Goal: Feedback & Contribution: Leave review/rating

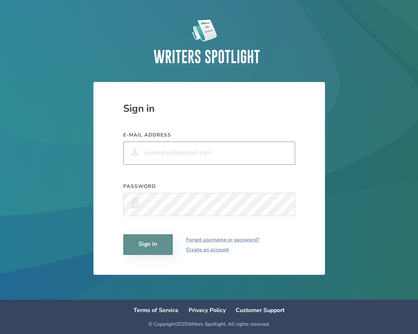
type input "[PERSON_NAME][EMAIL_ADDRESS][PERSON_NAME][DOMAIN_NAME]"
click at [148, 244] on button "Sign in" at bounding box center [148, 244] width 50 height 21
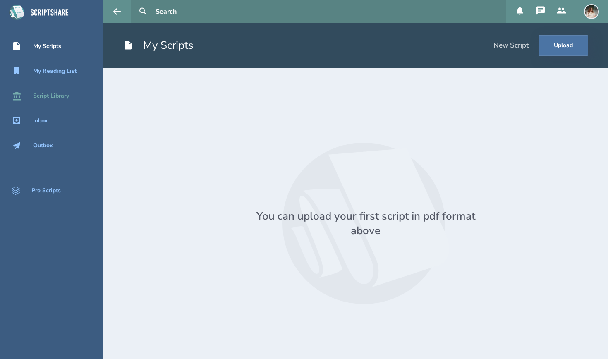
click at [50, 93] on div "Script Library" at bounding box center [51, 96] width 36 height 7
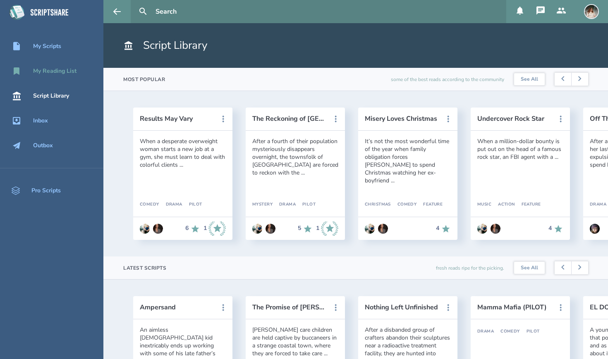
click at [50, 76] on div "My Reading List" at bounding box center [51, 71] width 103 height 10
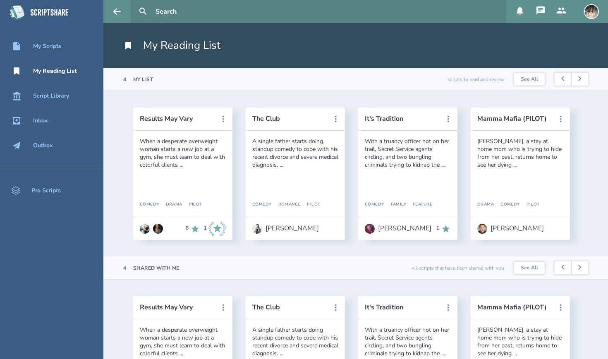
scroll to position [38, 0]
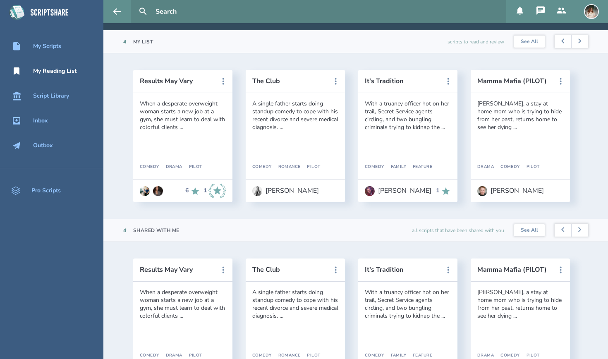
click at [418, 123] on div "[PERSON_NAME], a stay at home mom who is trying to hide from her past, returns …" at bounding box center [521, 115] width 86 height 31
click at [418, 78] on button "Mamma Mafia (PILOT)" at bounding box center [515, 80] width 74 height 7
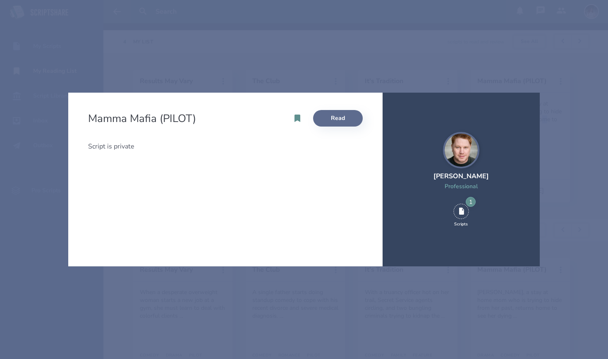
click at [345, 117] on link "Read" at bounding box center [338, 118] width 50 height 17
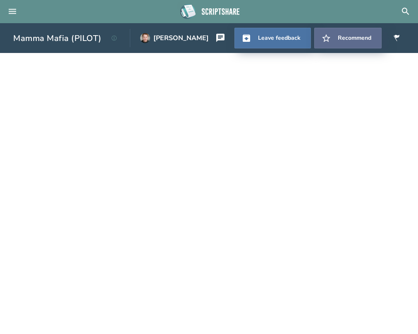
click at [340, 38] on button "Recommend" at bounding box center [347, 38] width 67 height 21
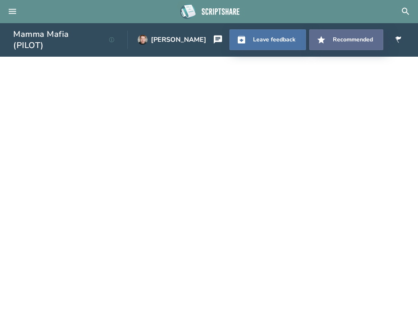
click at [336, 38] on button "Recommend ed" at bounding box center [347, 39] width 74 height 21
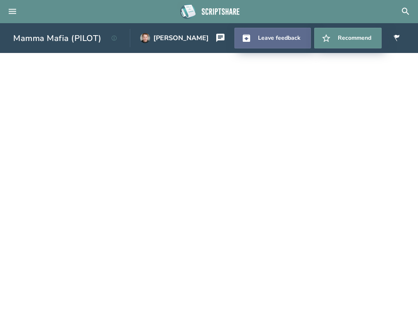
click at [271, 39] on link "Leave feedback" at bounding box center [273, 38] width 77 height 21
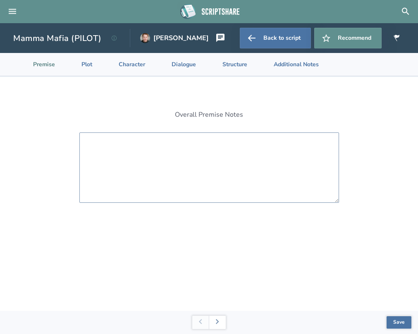
click at [174, 185] on textarea at bounding box center [209, 167] width 260 height 70
click at [295, 64] on li "Additional Notes" at bounding box center [290, 64] width 72 height 23
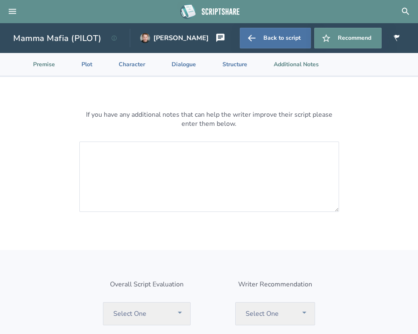
click at [48, 72] on li "Premise" at bounding box center [37, 64] width 48 height 23
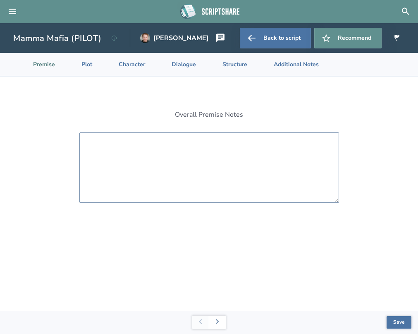
click at [105, 158] on textarea at bounding box center [209, 167] width 260 height 70
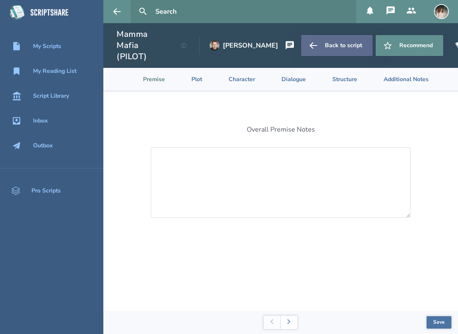
click at [332, 46] on link "Back to script" at bounding box center [337, 45] width 71 height 21
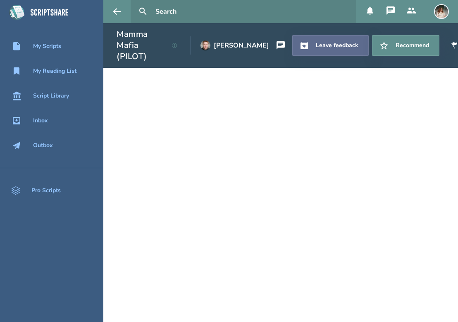
click at [349, 43] on link "Leave feedback" at bounding box center [331, 45] width 77 height 21
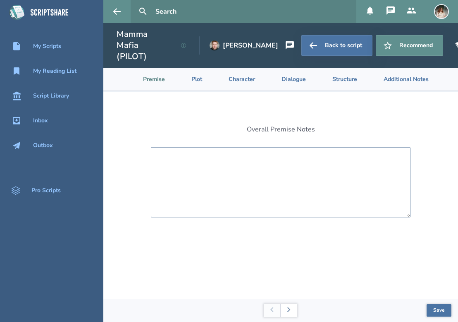
click at [266, 182] on textarea at bounding box center [281, 182] width 260 height 70
paste textarea "Loremip, D sitame cons adi elitsed do Eius Tempo. In utlab etdol, mag aliqu en …"
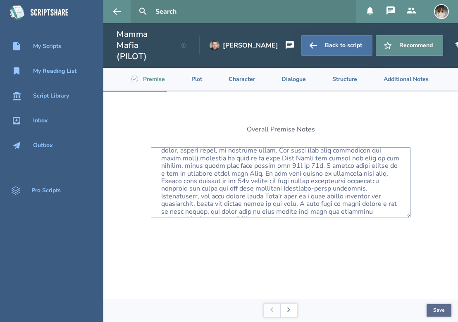
type textarea "Loremip, D sitame cons adi elitsed do Eius Tempo. In utlab etdol, mag aliqu en …"
click at [418, 308] on button "Save" at bounding box center [439, 311] width 25 height 12
click at [290, 311] on icon at bounding box center [289, 309] width 3 height 5
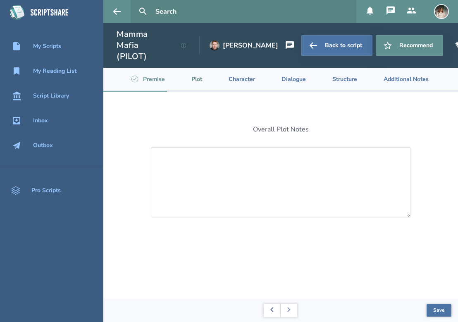
click at [270, 310] on button at bounding box center [272, 310] width 17 height 13
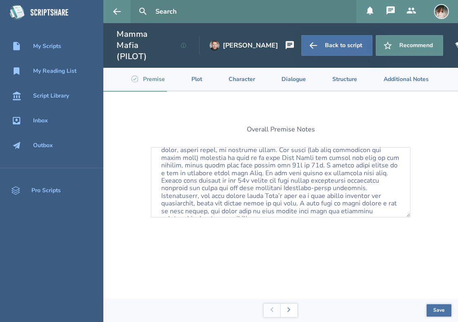
scroll to position [175, 0]
click at [418, 309] on button "Save" at bounding box center [439, 311] width 25 height 12
click at [290, 312] on icon at bounding box center [289, 309] width 3 height 5
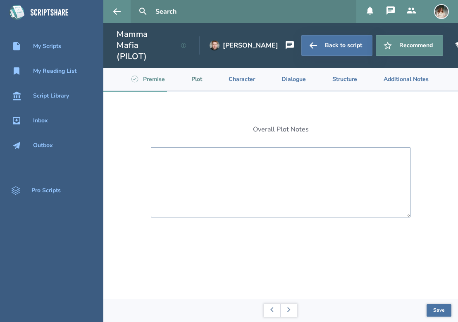
click at [286, 167] on textarea at bounding box center [281, 182] width 260 height 70
click at [314, 41] on link "Back to script" at bounding box center [337, 45] width 71 height 21
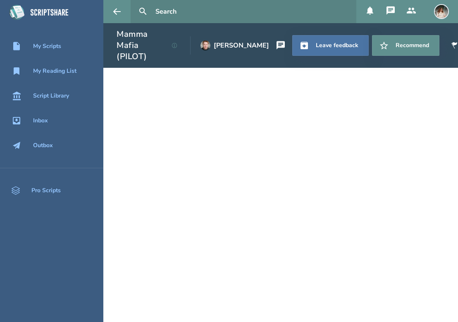
scroll to position [0, 1]
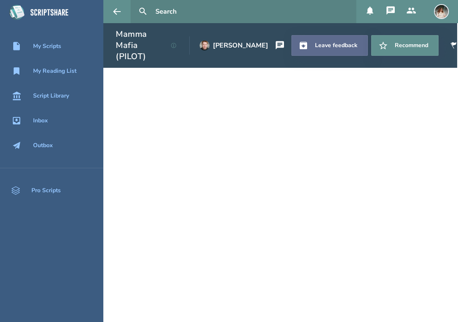
click at [352, 41] on link "Leave feedback" at bounding box center [330, 45] width 77 height 21
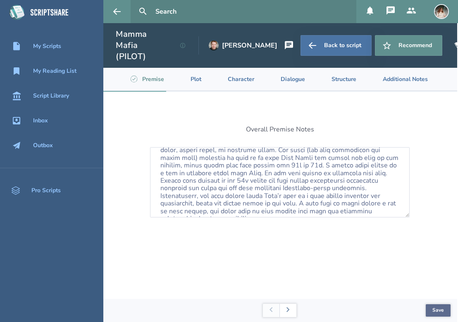
scroll to position [175, 0]
click at [418, 311] on button "Save" at bounding box center [438, 311] width 25 height 12
click at [295, 310] on button at bounding box center [288, 310] width 17 height 13
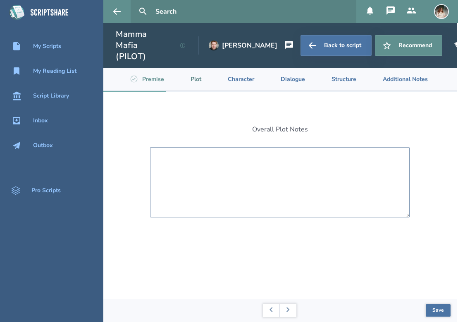
click at [243, 160] on textarea at bounding box center [280, 182] width 260 height 70
paste textarea "L ipsumd sitam con adip el sedd eiusmod. T inci ut labo et d magn aliquaenimad …"
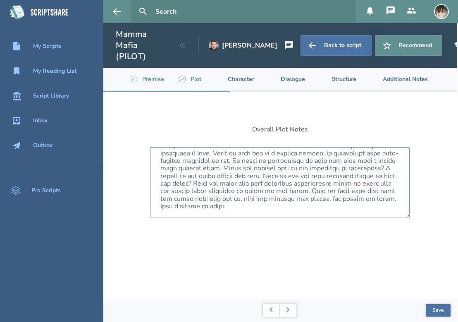
scroll to position [234, 0]
type textarea "L ipsumd sitam con adip el sedd eiusmod. T inci ut labo et d magn aliquaenimad …"
click at [418, 308] on button "Save" at bounding box center [438, 311] width 25 height 12
click at [292, 314] on button at bounding box center [288, 310] width 17 height 13
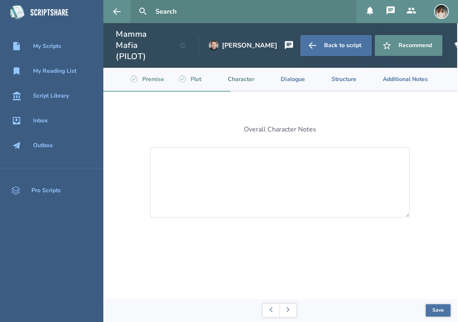
click at [418, 207] on div "Overall Character Notes" at bounding box center [280, 195] width 355 height 207
click at [324, 42] on link "Back to script" at bounding box center [336, 45] width 71 height 21
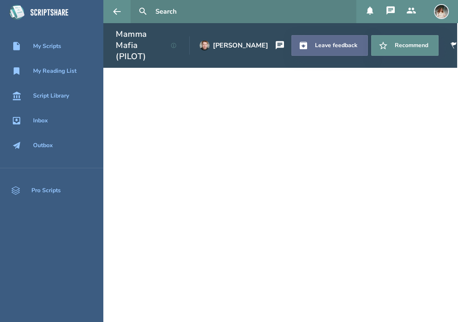
click at [328, 36] on link "Leave feedback" at bounding box center [330, 45] width 77 height 21
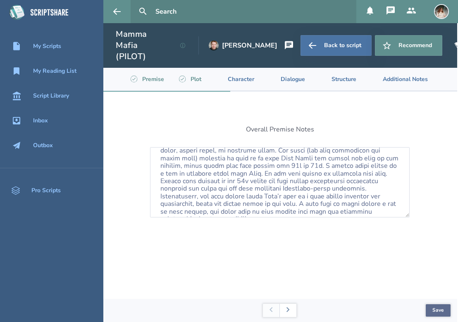
click at [418, 312] on button "Save" at bounding box center [438, 311] width 25 height 12
click at [295, 305] on button at bounding box center [288, 310] width 17 height 13
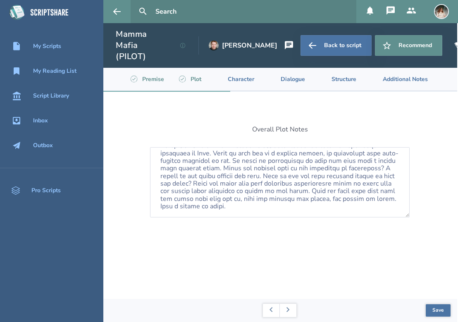
scroll to position [234, 0]
click at [418, 308] on button "Save" at bounding box center [438, 311] width 25 height 12
click at [288, 310] on icon at bounding box center [288, 309] width 3 height 5
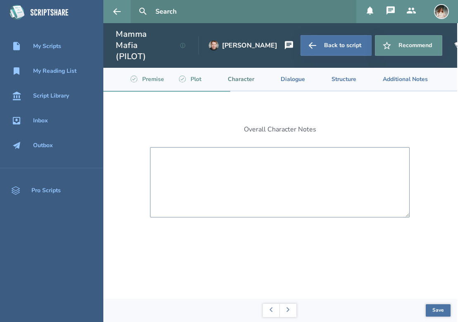
click at [251, 149] on textarea at bounding box center [280, 182] width 260 height 70
paste textarea "L ipsum dolo sitametcon adi eli seddoeius temp in Utla Etdol! M aliq enim ad mi…"
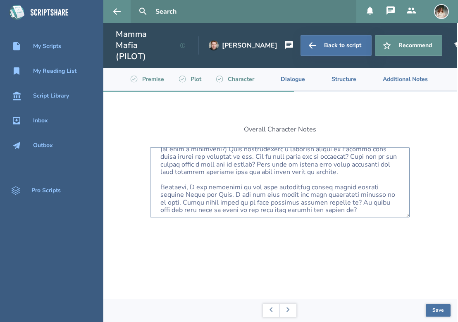
scroll to position [0, 0]
type textarea "L ipsum dolo sitametcon adi eli seddoeius temp in Utla Etdol! M aliq enim ad mi…"
click at [418, 308] on button "Save" at bounding box center [438, 311] width 25 height 12
click at [288, 311] on icon at bounding box center [288, 309] width 3 height 5
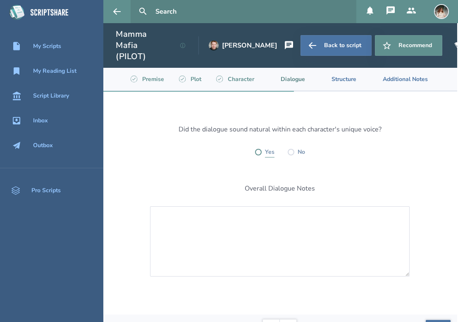
click at [263, 147] on div "Yes" at bounding box center [264, 152] width 19 height 10
click at [257, 149] on label at bounding box center [258, 152] width 7 height 7
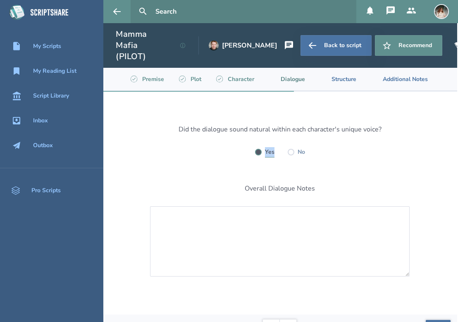
radio input "true"
click at [331, 41] on link "Back to script" at bounding box center [336, 45] width 71 height 21
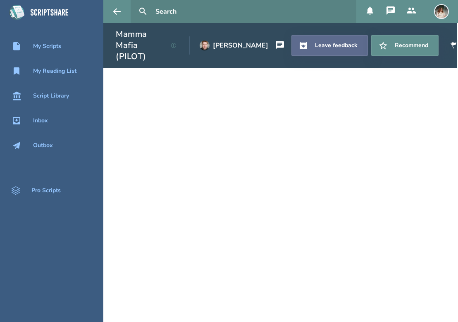
click at [344, 39] on link "Leave feedback" at bounding box center [330, 45] width 77 height 21
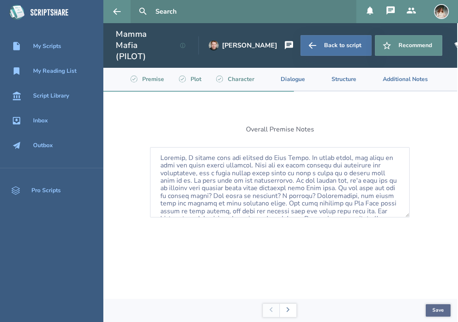
click at [418, 306] on button "Save" at bounding box center [438, 311] width 25 height 12
click at [291, 308] on button at bounding box center [288, 310] width 17 height 13
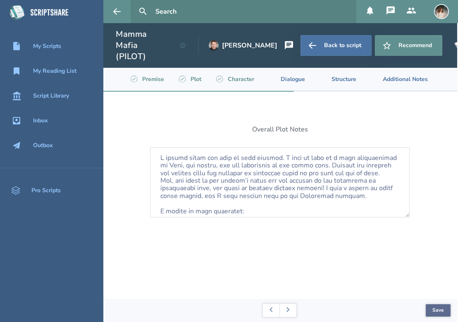
click at [418, 308] on button "Save" at bounding box center [438, 311] width 25 height 12
click at [290, 310] on button at bounding box center [288, 310] width 17 height 13
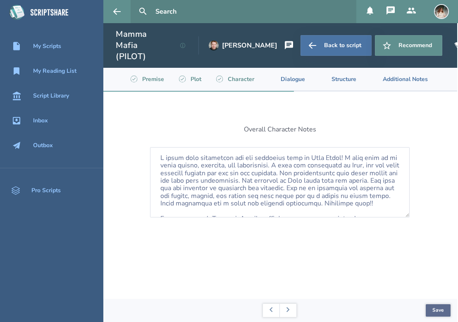
click at [418, 309] on button "Save" at bounding box center [438, 311] width 25 height 12
click at [288, 311] on icon at bounding box center [288, 309] width 3 height 5
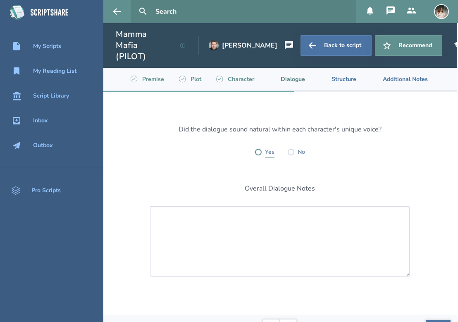
click at [257, 149] on label at bounding box center [258, 152] width 7 height 7
radio input "true"
click at [254, 206] on textarea at bounding box center [280, 241] width 260 height 70
paste textarea "Lor ips dolo sita, C adipisc eli seddoeiu tem incidi utlab! E dolor mag aliqu, …"
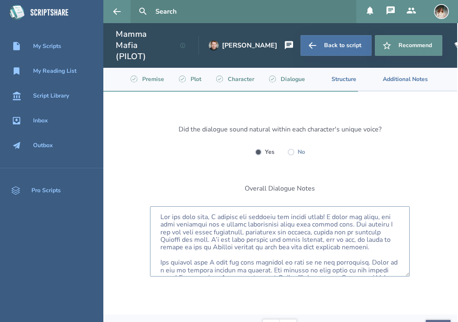
type textarea "Lor ips dolo sita, C adipisc eli seddoeiu tem incidi utlab! E dolor mag aliqu, …"
click at [418, 320] on button "Save" at bounding box center [438, 326] width 25 height 12
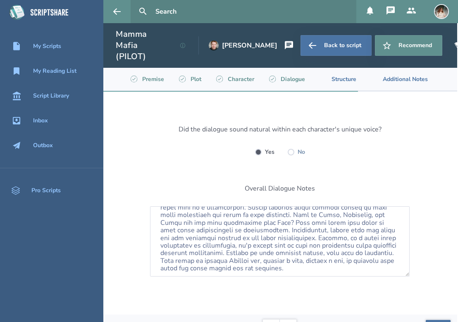
scroll to position [167, 0]
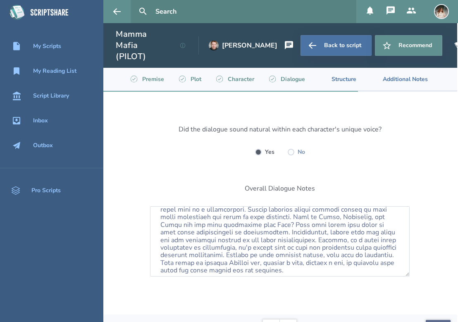
click at [418, 320] on button "Save" at bounding box center [438, 326] width 25 height 12
click at [291, 320] on button at bounding box center [288, 326] width 17 height 13
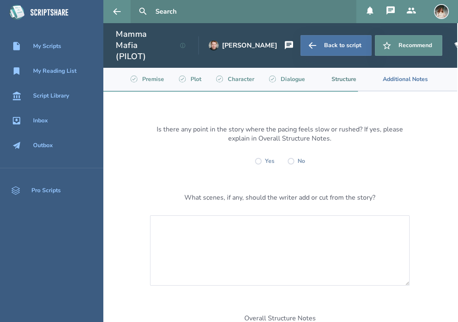
scroll to position [0, 1]
click at [262, 156] on div "Yes" at bounding box center [264, 161] width 19 height 10
click at [257, 158] on label at bounding box center [258, 161] width 7 height 7
radio input "true"
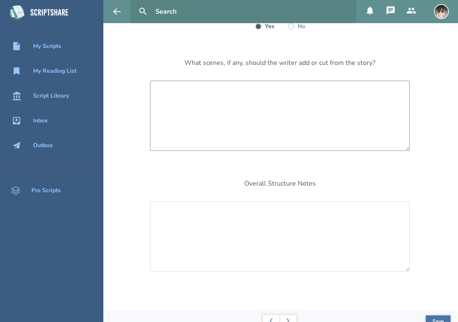
scroll to position [134, 1]
click at [275, 81] on textarea at bounding box center [280, 116] width 260 height 70
click at [271, 204] on textarea at bounding box center [280, 237] width 260 height 70
